Goal: Task Accomplishment & Management: Complete application form

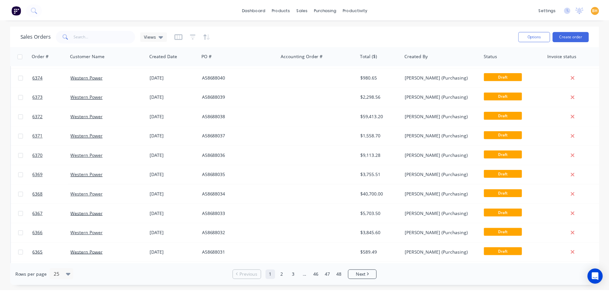
scroll to position [128, 0]
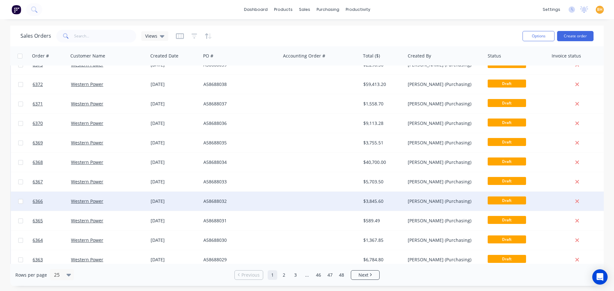
click at [116, 199] on div "Western Power" at bounding box center [106, 201] width 71 height 6
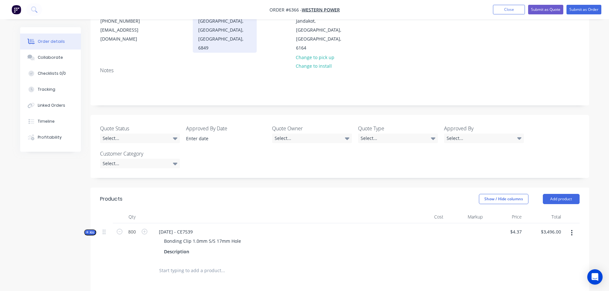
scroll to position [96, 0]
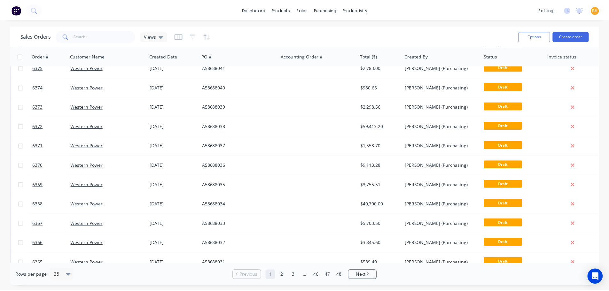
scroll to position [160, 0]
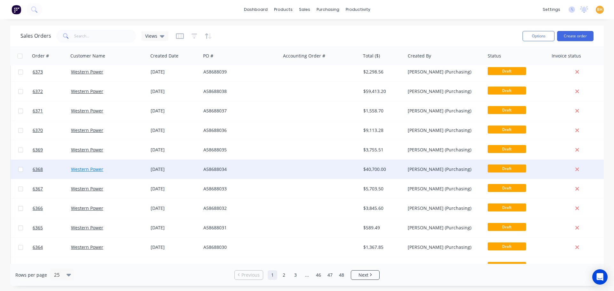
click at [98, 167] on link "Western Power" at bounding box center [87, 169] width 32 height 6
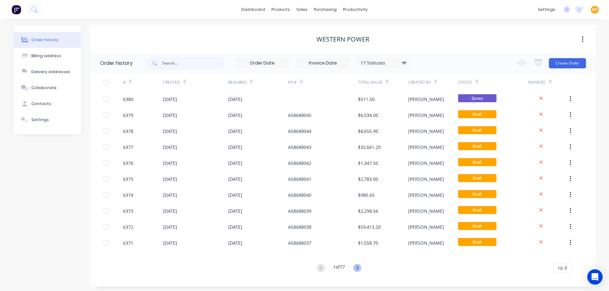
click at [360, 267] on icon at bounding box center [357, 268] width 8 height 8
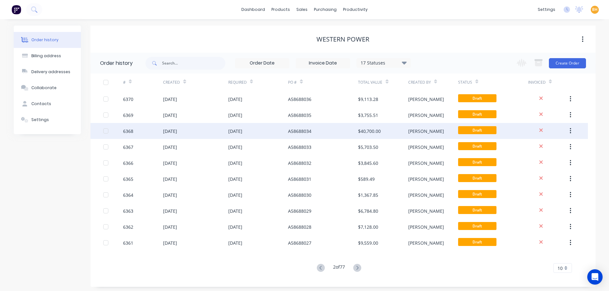
click at [156, 134] on div "6368" at bounding box center [143, 131] width 40 height 16
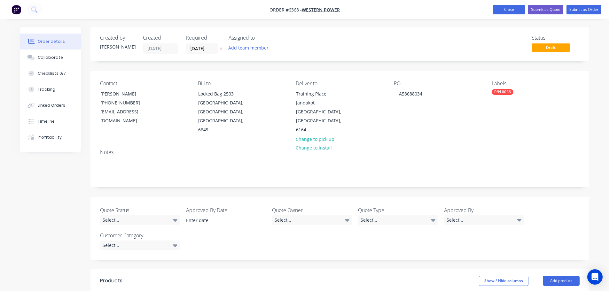
click at [509, 12] on button "Close" at bounding box center [509, 10] width 32 height 10
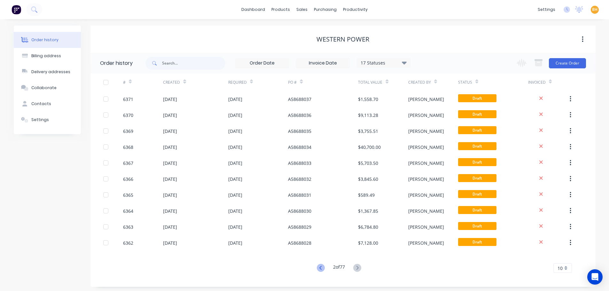
click at [319, 268] on icon at bounding box center [321, 268] width 8 height 8
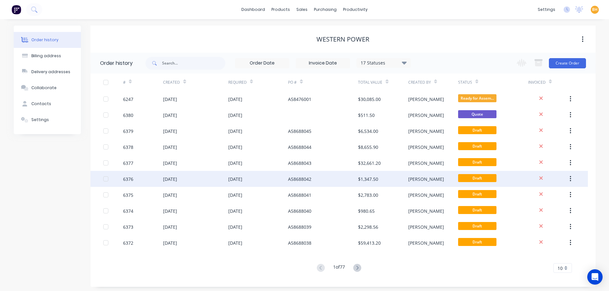
click at [137, 180] on div "6376" at bounding box center [143, 179] width 40 height 16
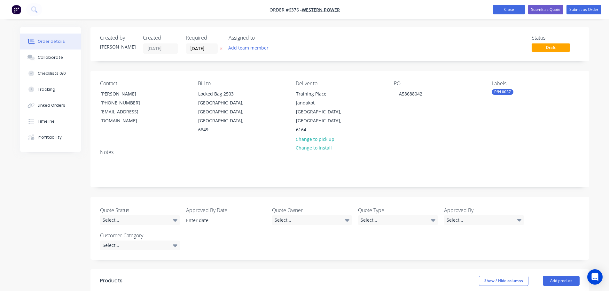
click at [518, 9] on button "Close" at bounding box center [509, 10] width 32 height 10
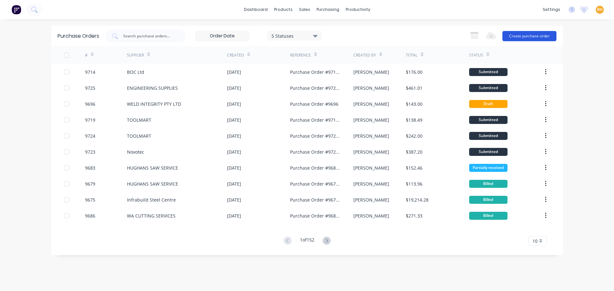
click at [537, 35] on button "Create purchase order" at bounding box center [529, 36] width 54 height 10
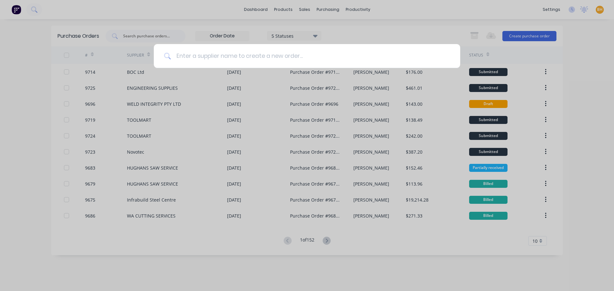
click at [184, 56] on input at bounding box center [310, 56] width 279 height 24
click at [256, 60] on input at bounding box center [310, 56] width 279 height 24
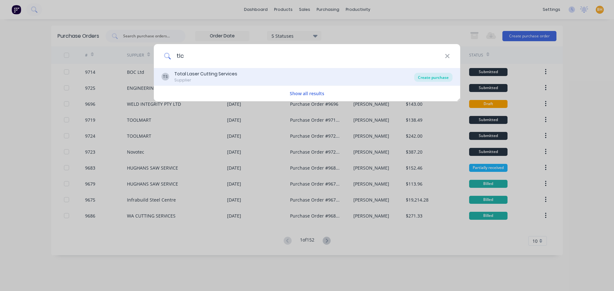
type input "tlc"
click at [437, 78] on div "Create purchase" at bounding box center [433, 77] width 38 height 9
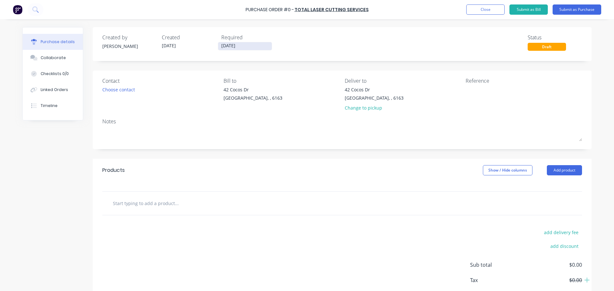
click at [230, 47] on input "[DATE]" at bounding box center [245, 46] width 54 height 8
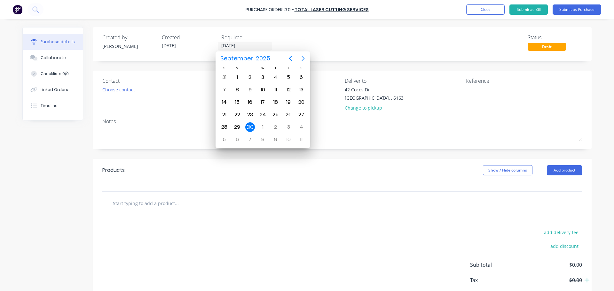
click at [302, 61] on icon "Next page" at bounding box center [303, 59] width 8 height 8
click at [285, 76] on div "3" at bounding box center [289, 78] width 10 height 10
type input "[DATE]"
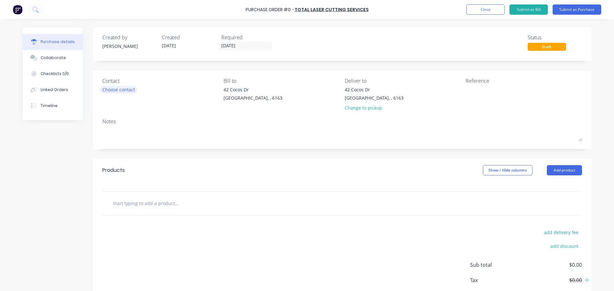
click at [124, 90] on div "Choose contact" at bounding box center [118, 89] width 33 height 7
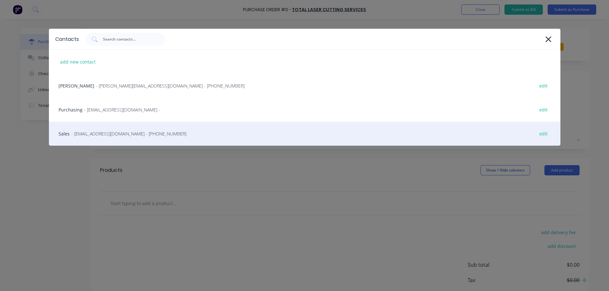
click at [100, 136] on span "- sales@tlcservices.com.au - (08) 9379 0811" at bounding box center [128, 133] width 115 height 7
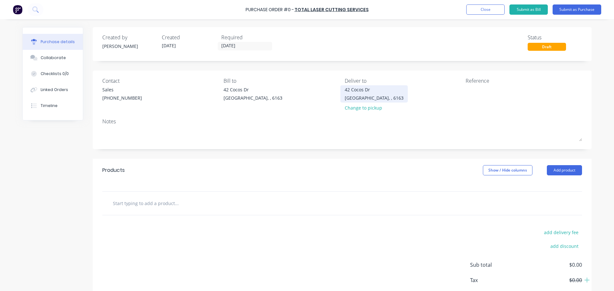
click at [356, 91] on div "42 Cocos Dr" at bounding box center [374, 89] width 59 height 7
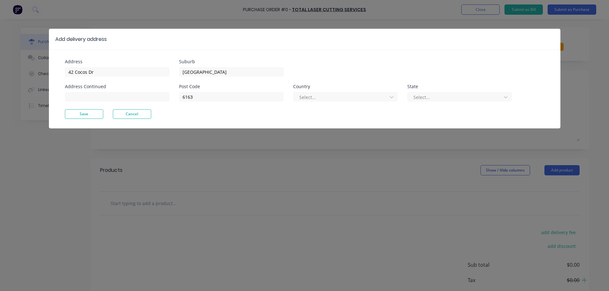
click at [95, 112] on button "Save" at bounding box center [84, 114] width 38 height 10
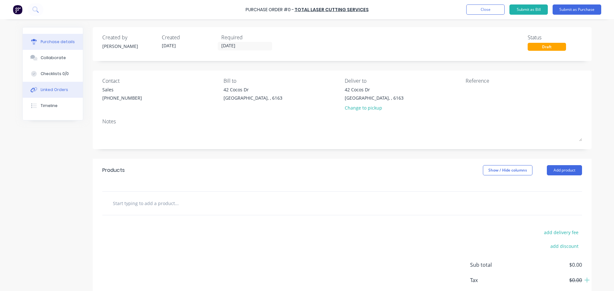
click at [64, 91] on div "Linked Orders" at bounding box center [54, 90] width 27 height 6
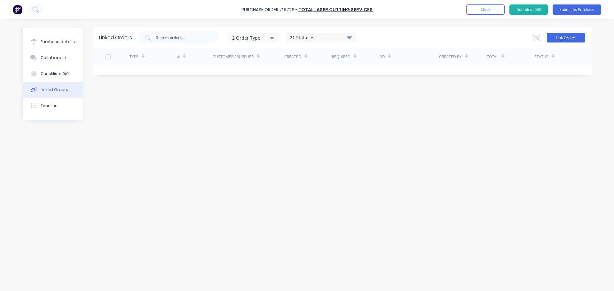
click at [566, 38] on button "Link Orders" at bounding box center [566, 38] width 38 height 10
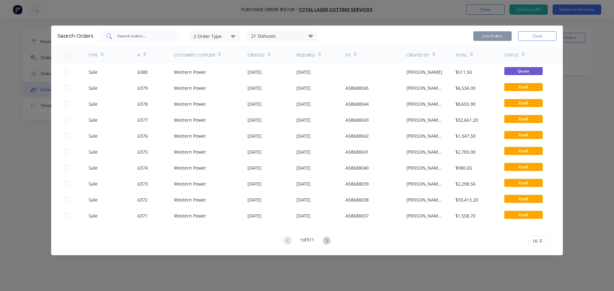
click at [131, 32] on div at bounding box center [140, 36] width 80 height 13
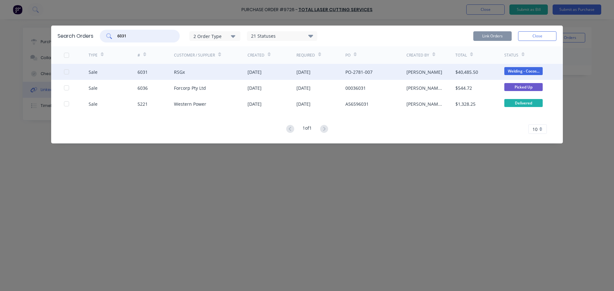
drag, startPoint x: 66, startPoint y: 71, endPoint x: 51, endPoint y: 72, distance: 14.7
click at [66, 71] on div at bounding box center [66, 72] width 13 height 13
type input "6031"
click at [487, 36] on button "Link Orders" at bounding box center [492, 36] width 38 height 10
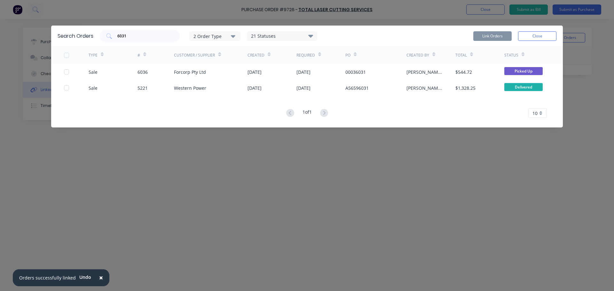
click at [100, 277] on span "×" at bounding box center [101, 277] width 4 height 9
click at [546, 37] on button "Close" at bounding box center [537, 36] width 38 height 10
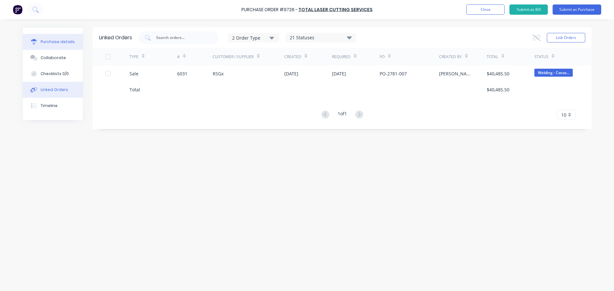
click at [59, 41] on div "Purchase details" at bounding box center [58, 42] width 34 height 6
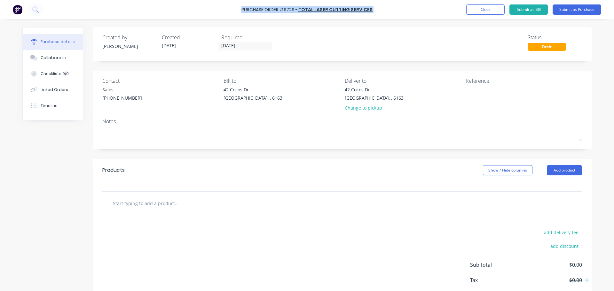
drag, startPoint x: 282, startPoint y: 8, endPoint x: 371, endPoint y: 12, distance: 90.0
click at [371, 12] on div "Purchase Order #9726 - Total Laser Cutting Services Add product Close Submit as…" at bounding box center [307, 9] width 614 height 19
copy div "Purchase Order #9726 - Total Laser Cutting Services Add product Close Submit as…"
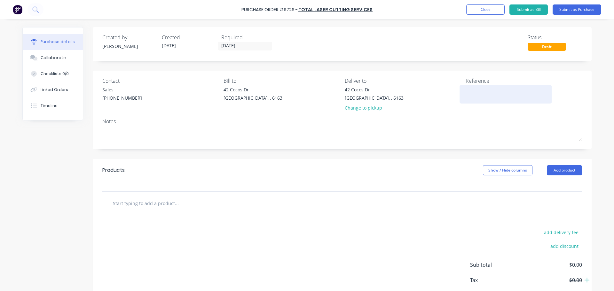
click at [479, 98] on textarea at bounding box center [505, 93] width 80 height 14
paste textarea "Purchase Order #9726 - Total Laser Cutting Services"
type textarea "x"
type textarea "Purchase Order #9726 - Total Laser Cutting Services"
type textarea "x"
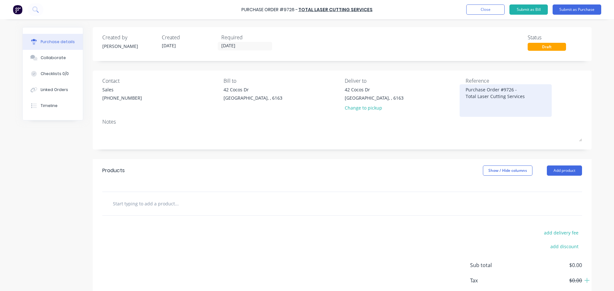
type textarea "Purchase Order #9726 - Total Laser Cutting Services"
type textarea "x"
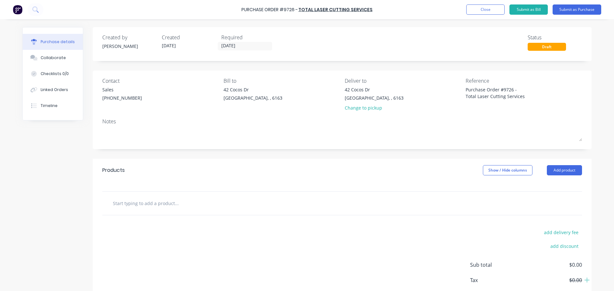
type textarea "Purchase Order #9726 - Total Laser Cutting Services"
type textarea "x"
type textarea "Purchase Order #9726 - Total Laser Cutting Services"
click at [425, 123] on div "Notes" at bounding box center [342, 122] width 480 height 8
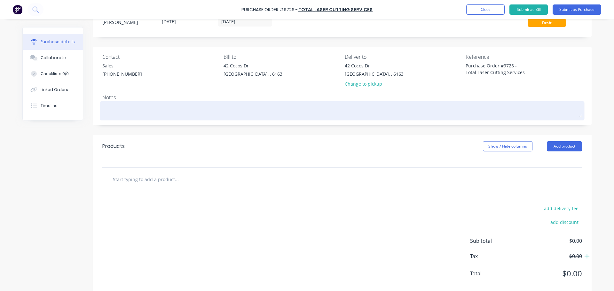
scroll to position [36, 0]
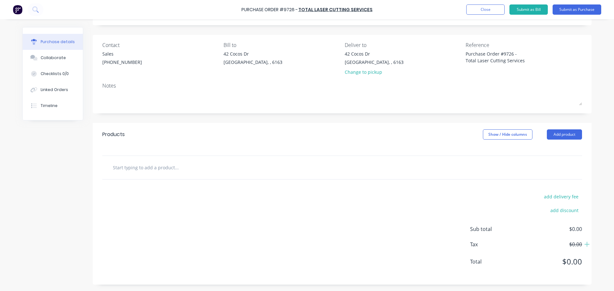
click at [154, 168] on input "text" at bounding box center [177, 167] width 128 height 13
click at [559, 137] on button "Add product" at bounding box center [564, 134] width 35 height 10
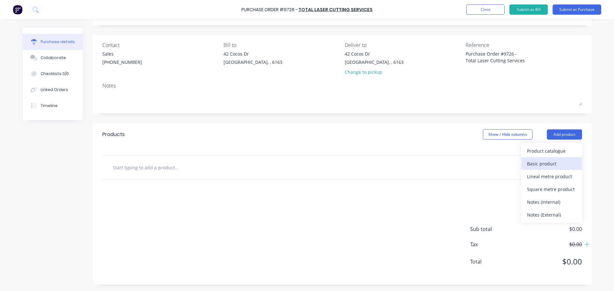
click at [541, 164] on div "Basic product" at bounding box center [551, 163] width 49 height 9
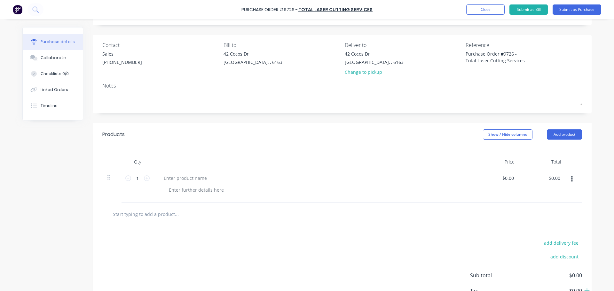
click at [147, 177] on div "1 1" at bounding box center [137, 185] width 32 height 34
click at [146, 178] on icon at bounding box center [147, 179] width 6 height 6
type textarea "x"
type input "2"
click at [146, 178] on icon at bounding box center [147, 179] width 6 height 6
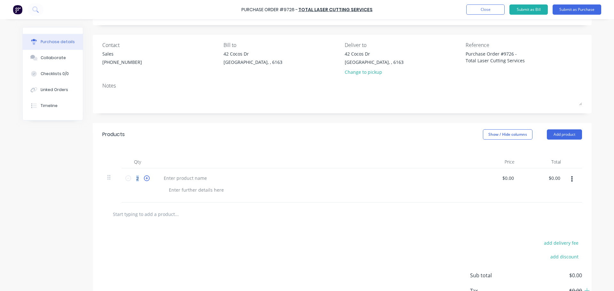
type textarea "x"
type input "3"
click at [177, 176] on div at bounding box center [185, 178] width 53 height 9
type textarea "x"
click at [186, 180] on div at bounding box center [185, 178] width 53 height 9
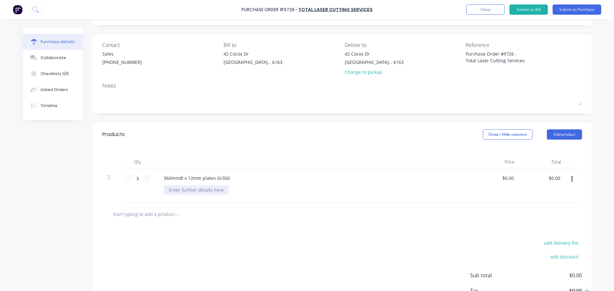
type textarea "x"
click at [181, 189] on div at bounding box center [196, 189] width 65 height 9
click at [199, 191] on div "As per quote:" at bounding box center [183, 189] width 39 height 9
click at [195, 190] on div "As per quote:346640" at bounding box center [191, 189] width 54 height 9
type textarea "x"
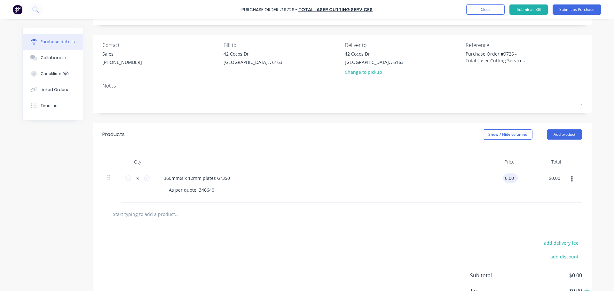
click at [510, 180] on input "0.00" at bounding box center [509, 178] width 12 height 9
type input "0"
type input "36.79"
type textarea "x"
type input "$36.79"
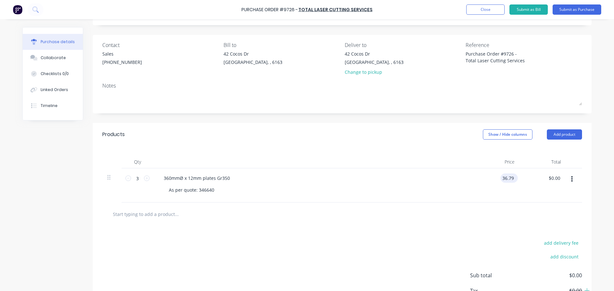
type input "110.37"
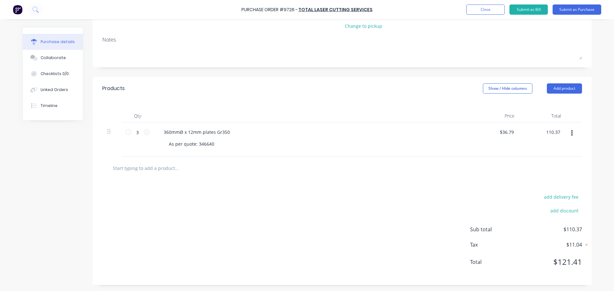
scroll to position [82, 0]
type textarea "x"
type input "$110.37"
click at [148, 169] on input "text" at bounding box center [177, 167] width 128 height 13
type textarea "x"
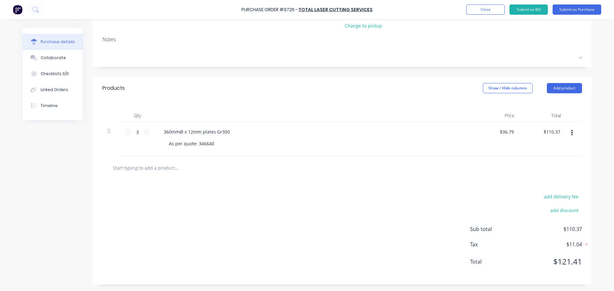
type input "f"
type textarea "x"
type input "fr"
type textarea "x"
type input "fre"
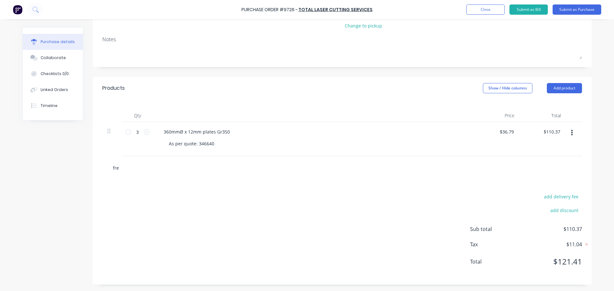
type textarea "x"
type input "frei"
type textarea "x"
type input "freig"
type textarea "x"
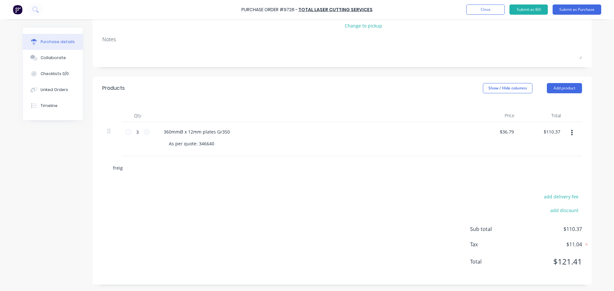
type input "freigh"
type textarea "x"
type input "freight"
type textarea "x"
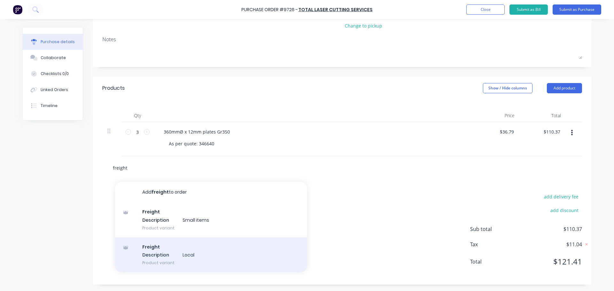
type input "freight"
click at [166, 248] on div "Freight Description Local Product variant" at bounding box center [211, 255] width 192 height 35
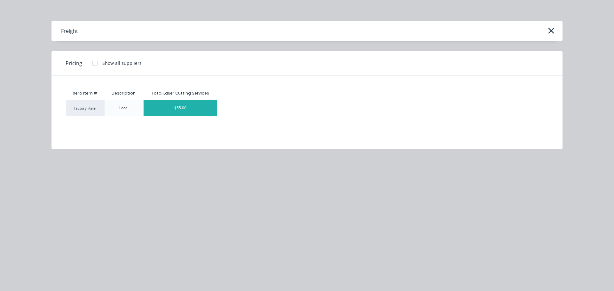
click at [184, 107] on div "$55.00" at bounding box center [181, 108] width 74 height 16
type textarea "x"
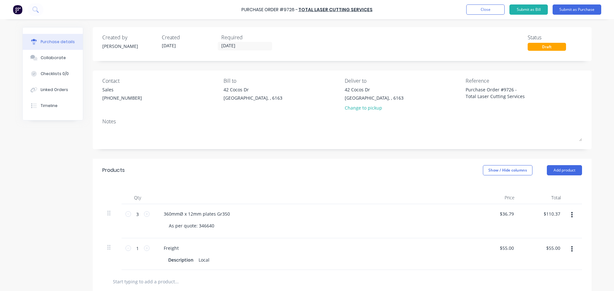
scroll to position [64, 0]
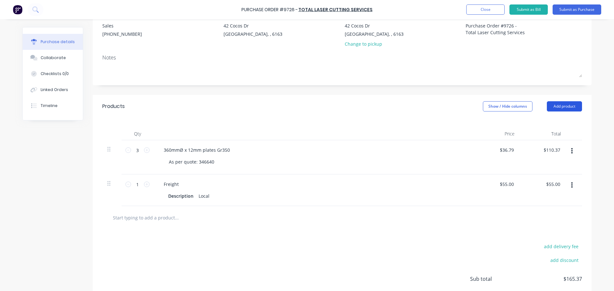
click at [569, 108] on button "Add product" at bounding box center [564, 106] width 35 height 10
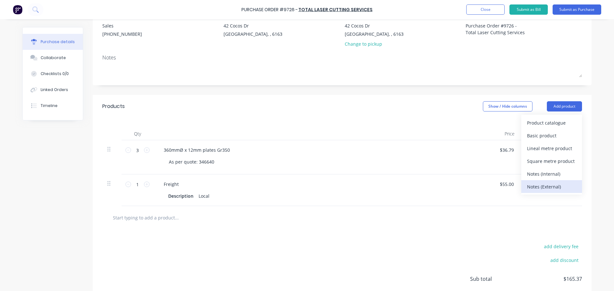
click at [534, 189] on div "Notes (External)" at bounding box center [551, 186] width 49 height 9
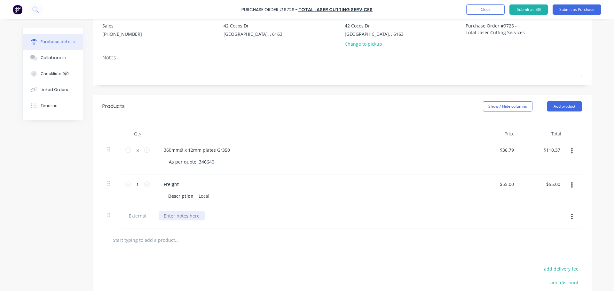
type textarea "x"
click at [174, 215] on div at bounding box center [182, 215] width 46 height 9
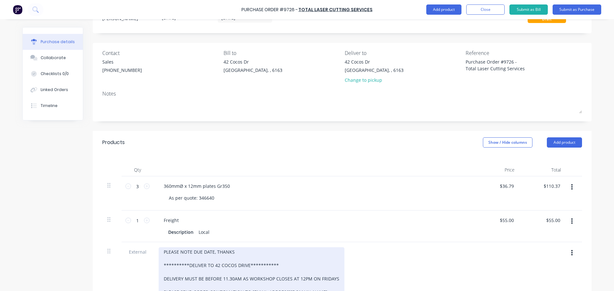
scroll to position [0, 0]
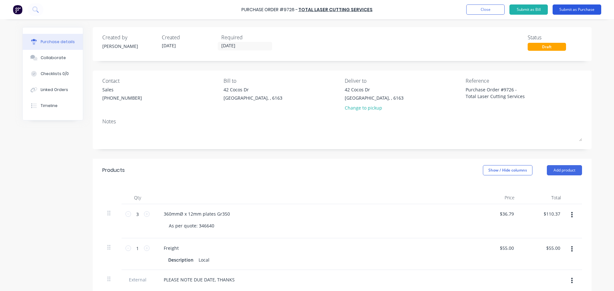
click at [576, 8] on button "Submit as Purchase" at bounding box center [576, 9] width 49 height 10
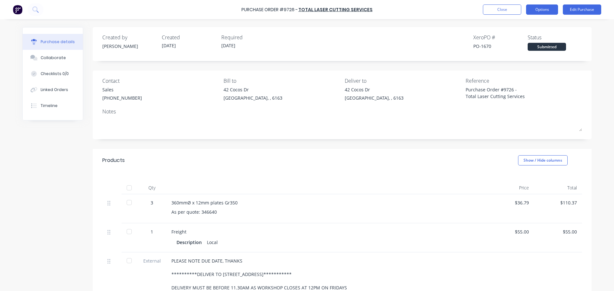
click at [538, 6] on button "Options" at bounding box center [542, 9] width 32 height 10
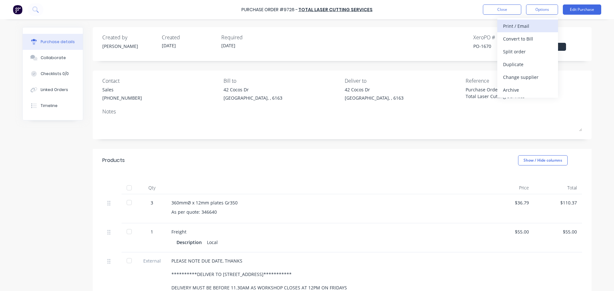
click at [523, 28] on div "Print / Email" at bounding box center [527, 25] width 49 height 9
click at [521, 38] on div "With pricing" at bounding box center [527, 38] width 49 height 9
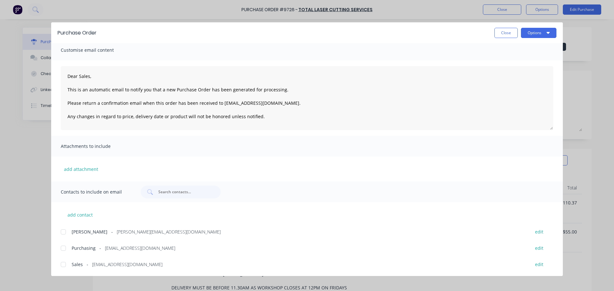
scroll to position [4, 0]
click at [63, 266] on div at bounding box center [63, 264] width 13 height 13
drag, startPoint x: 66, startPoint y: 246, endPoint x: 67, endPoint y: 240, distance: 5.9
click at [67, 246] on div at bounding box center [63, 248] width 13 height 13
click at [549, 25] on div "Purchase Order Close Options" at bounding box center [306, 32] width 511 height 21
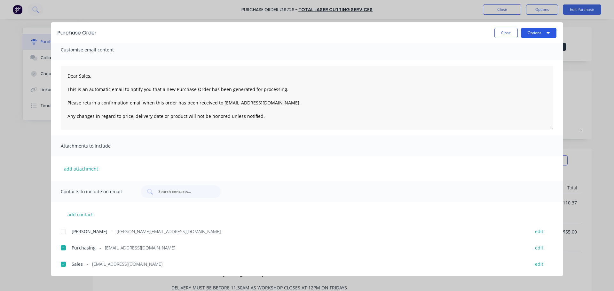
click at [546, 29] on button "Options" at bounding box center [538, 33] width 35 height 10
click at [506, 76] on div "Email" at bounding box center [525, 74] width 49 height 9
click at [51, 281] on span "×" at bounding box center [53, 278] width 4 height 9
click at [14, 192] on div "Purchase Order Close Options Customise email content Dear Sales, This is an aut…" at bounding box center [307, 145] width 614 height 291
click at [511, 35] on button "Close" at bounding box center [505, 33] width 23 height 10
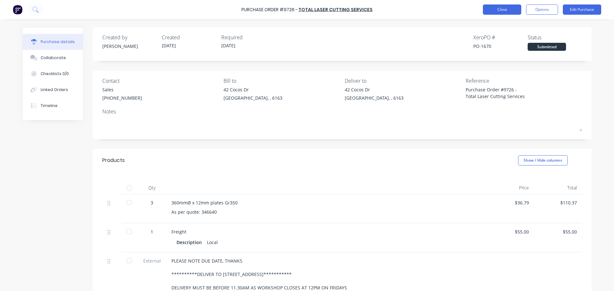
click at [497, 7] on button "Close" at bounding box center [502, 9] width 38 height 10
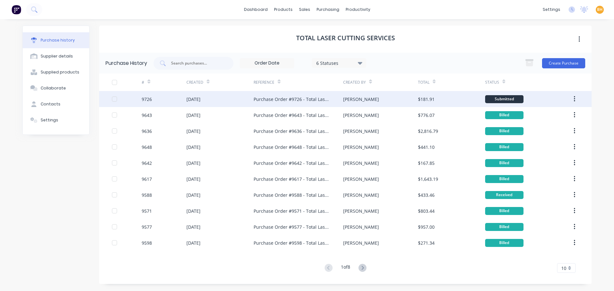
click at [263, 98] on div "Purchase Order #9726 - Total Laser Cutting Services" at bounding box center [292, 99] width 77 height 7
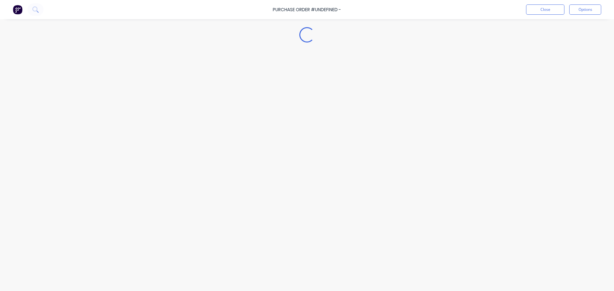
type textarea "x"
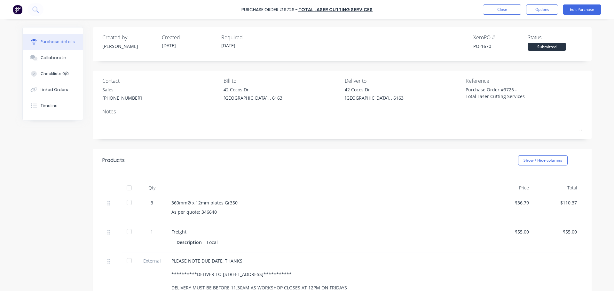
click at [375, 21] on div "**********" at bounding box center [307, 135] width 582 height 259
click at [501, 11] on button "Close" at bounding box center [502, 9] width 38 height 10
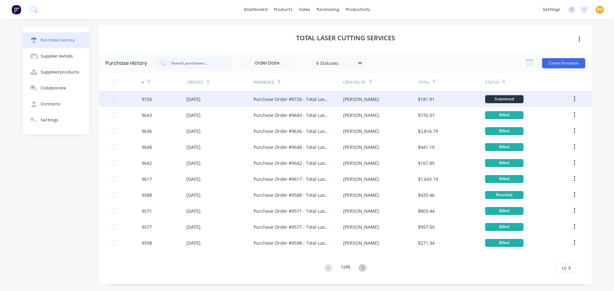
click at [146, 99] on div "9726" at bounding box center [147, 99] width 10 height 7
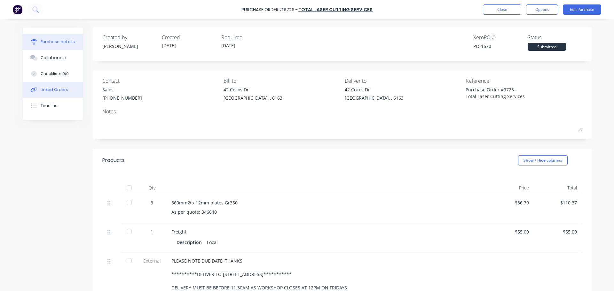
click at [64, 92] on div "Linked Orders" at bounding box center [54, 90] width 27 height 6
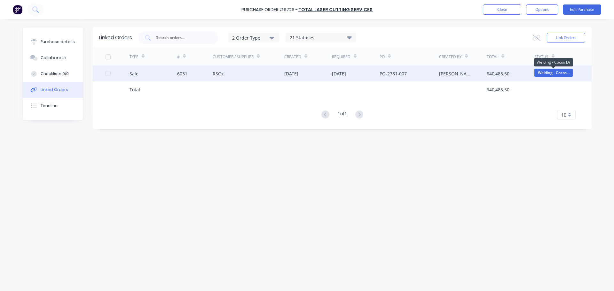
click at [548, 75] on span "Welding - Cocos..." at bounding box center [553, 73] width 38 height 8
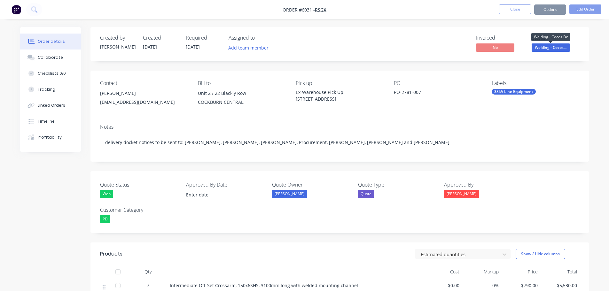
click at [558, 47] on span "Welding - Cocos..." at bounding box center [551, 47] width 38 height 8
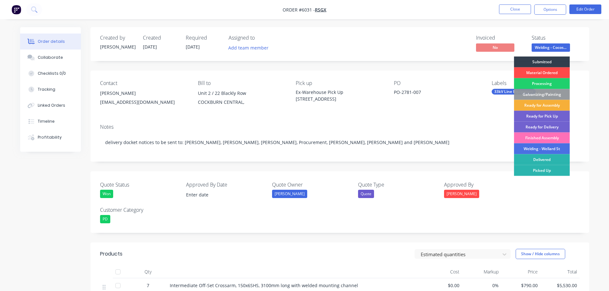
click at [556, 69] on div "Material Ordered" at bounding box center [542, 72] width 56 height 11
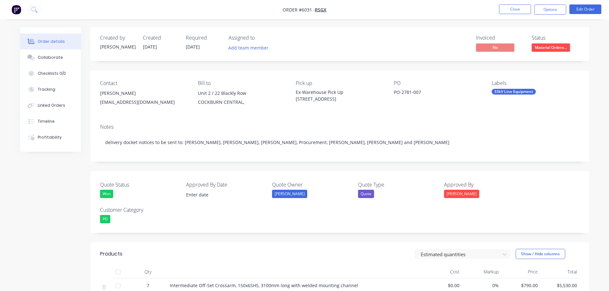
click at [411, 38] on div "Invoiced No Status Material Ordere..." at bounding box center [436, 44] width 287 height 19
click at [514, 7] on button "Close" at bounding box center [515, 9] width 32 height 10
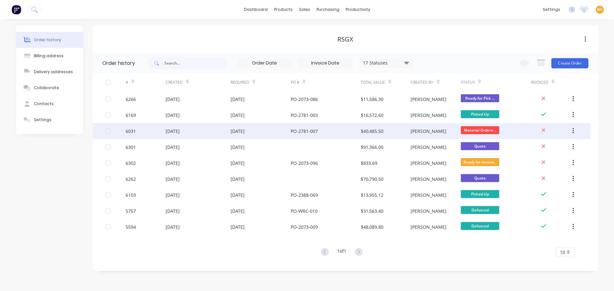
click at [175, 136] on div "[DATE]" at bounding box center [198, 131] width 65 height 16
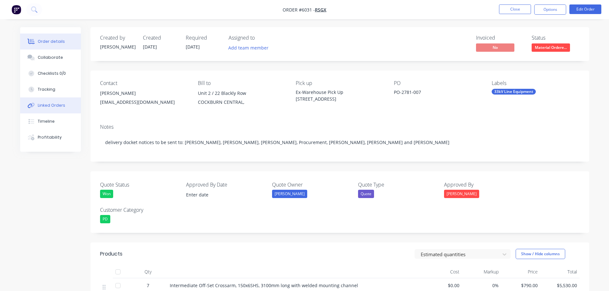
click at [31, 104] on icon at bounding box center [30, 106] width 4 height 4
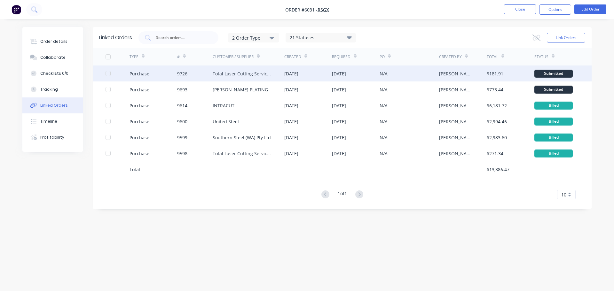
click at [230, 73] on div "Total Laser Cutting Services" at bounding box center [242, 73] width 59 height 7
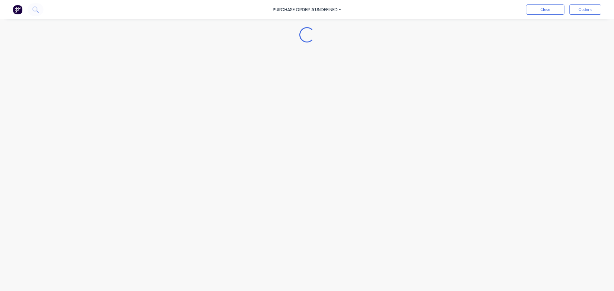
type textarea "x"
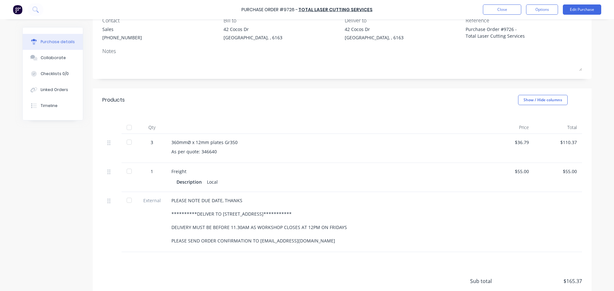
scroll to position [64, 0]
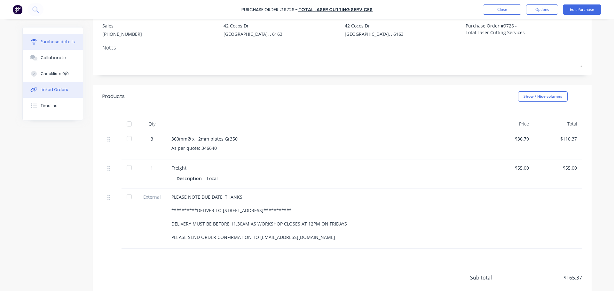
click at [50, 86] on button "Linked Orders" at bounding box center [53, 90] width 60 height 16
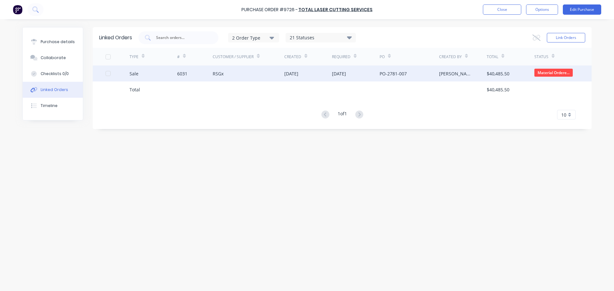
click at [222, 76] on div "RSGx" at bounding box center [218, 73] width 11 height 7
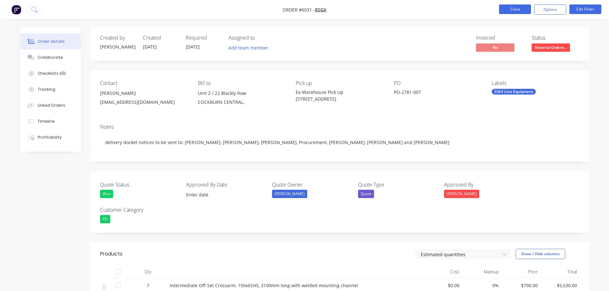
click at [509, 12] on button "Close" at bounding box center [515, 9] width 32 height 10
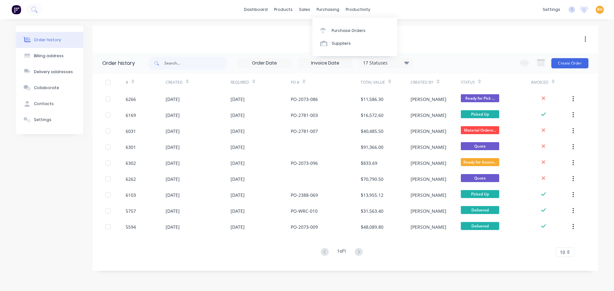
drag, startPoint x: 328, startPoint y: 10, endPoint x: 331, endPoint y: 16, distance: 7.2
click at [328, 10] on div "purchasing" at bounding box center [327, 10] width 29 height 10
click at [340, 32] on div "Purchase Orders" at bounding box center [349, 31] width 34 height 6
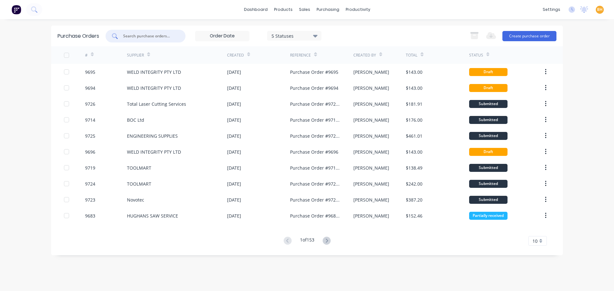
click at [139, 35] on input "text" at bounding box center [148, 36] width 53 height 6
click at [129, 38] on input "text" at bounding box center [148, 36] width 53 height 6
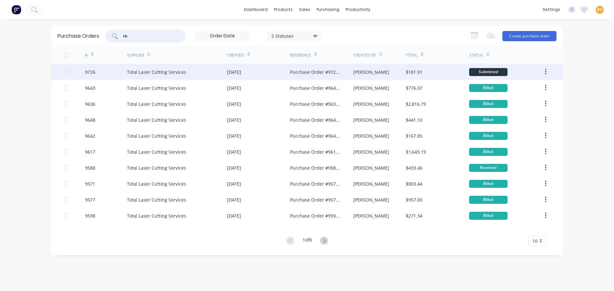
type input "tlc"
click at [139, 71] on div "Total Laser Cutting Services" at bounding box center [156, 72] width 59 height 7
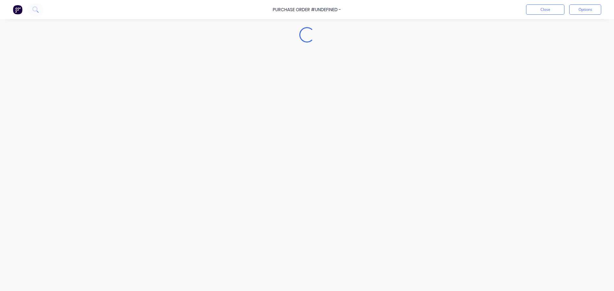
type textarea "x"
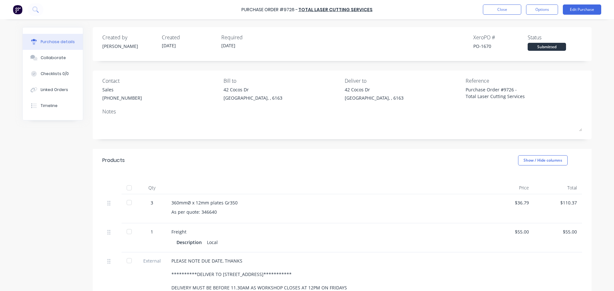
click at [29, 193] on div "**********" at bounding box center [306, 212] width 569 height 370
click at [490, 4] on div "Purchase Order #9726 - Total Laser Cutting Services Close Options Edit Purchase" at bounding box center [307, 9] width 614 height 19
